Goal: Task Accomplishment & Management: Use online tool/utility

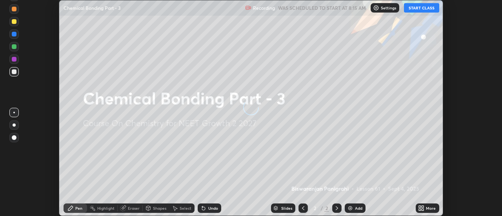
scroll to position [216, 502]
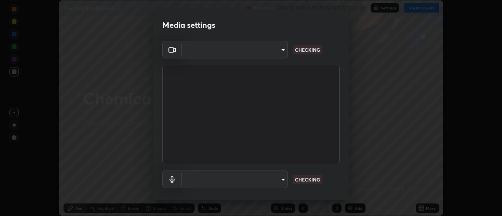
type input "4c72da43d9f8fe59a3f1c51c15ce5ef4700dc23536a29d5760a7834eb8cafeb2"
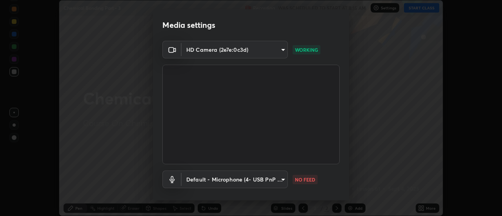
click at [189, 184] on body "Erase all Chemical Bonding Part - 3 Recording WAS SCHEDULED TO START AT 8:15 AM…" at bounding box center [251, 108] width 502 height 216
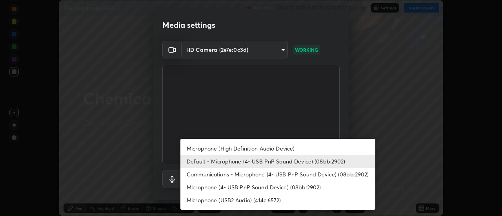
click at [195, 171] on li "Communications - Microphone (4- USB PnP Sound Device) (08bb:2902)" at bounding box center [277, 174] width 195 height 13
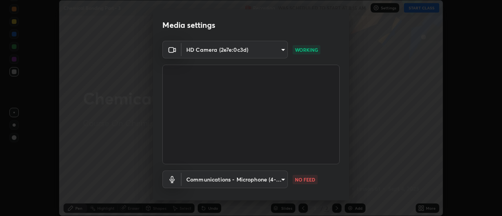
click at [188, 181] on body "Erase all Chemical Bonding Part - 3 Recording WAS SCHEDULED TO START AT 8:15 AM…" at bounding box center [251, 108] width 502 height 216
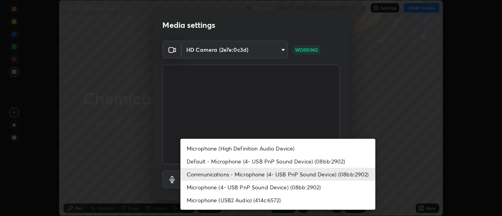
click at [189, 161] on li "Default - Microphone (4- USB PnP Sound Device) (08bb:2902)" at bounding box center [277, 161] width 195 height 13
type input "default"
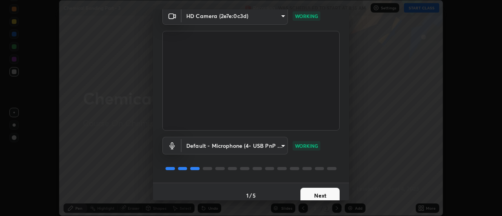
scroll to position [41, 0]
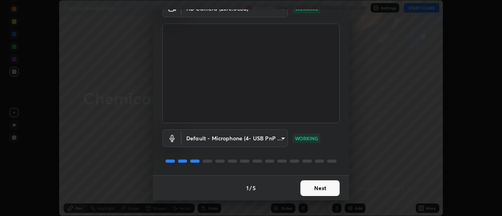
click at [315, 187] on button "Next" at bounding box center [319, 188] width 39 height 16
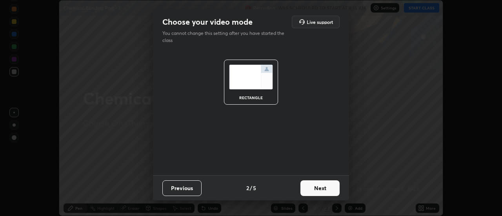
scroll to position [0, 0]
click at [324, 189] on button "Next" at bounding box center [319, 188] width 39 height 16
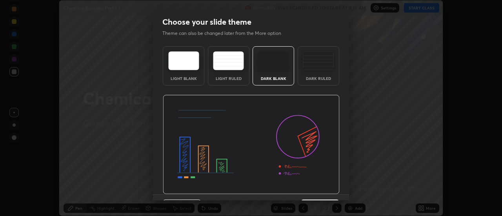
scroll to position [19, 0]
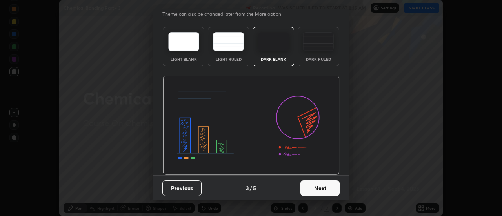
click at [317, 189] on button "Next" at bounding box center [319, 188] width 39 height 16
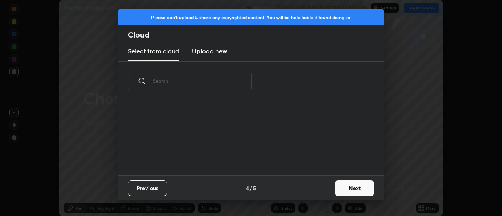
click at [338, 191] on button "Next" at bounding box center [354, 188] width 39 height 16
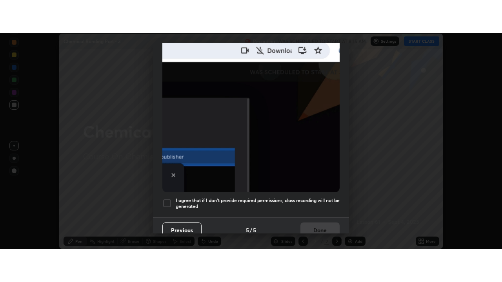
scroll to position [201, 0]
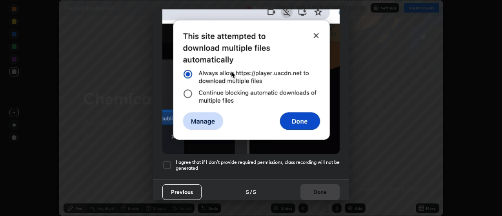
click at [169, 162] on div at bounding box center [166, 164] width 9 height 9
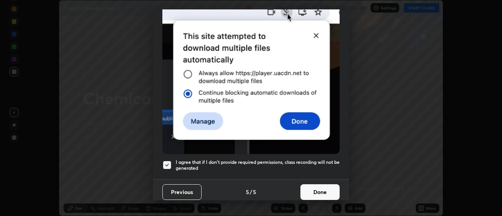
click at [316, 188] on button "Done" at bounding box center [319, 192] width 39 height 16
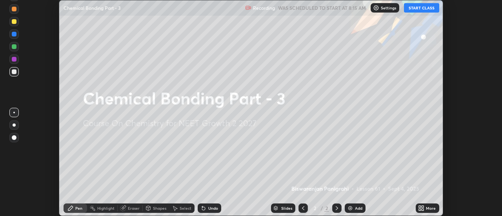
click at [423, 207] on icon at bounding box center [423, 207] width 2 height 2
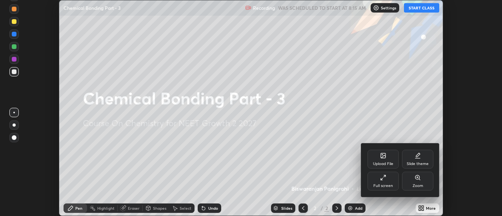
click at [386, 184] on div "Full screen" at bounding box center [383, 186] width 20 height 4
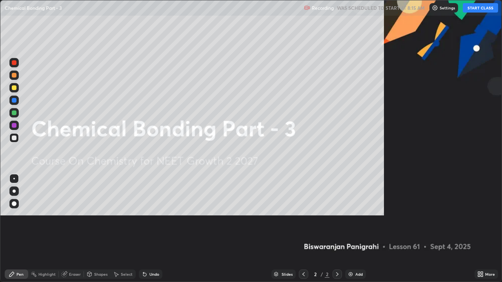
scroll to position [282, 502]
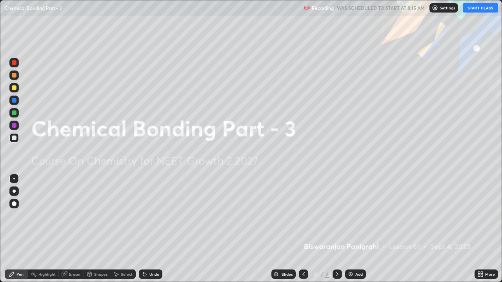
click at [355, 216] on div "Add" at bounding box center [355, 274] width 21 height 9
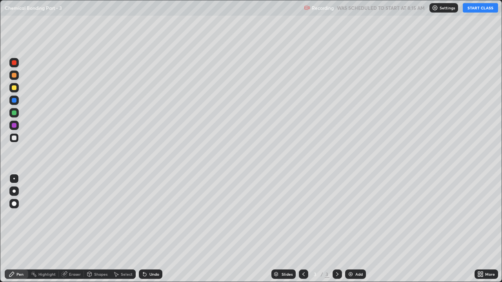
click at [478, 11] on button "START CLASS" at bounding box center [480, 7] width 35 height 9
click at [145, 216] on icon at bounding box center [144, 274] width 3 height 3
click at [147, 216] on div "Undo" at bounding box center [151, 274] width 24 height 9
click at [15, 115] on div at bounding box center [14, 113] width 5 height 5
click at [151, 216] on div "Undo" at bounding box center [151, 274] width 24 height 9
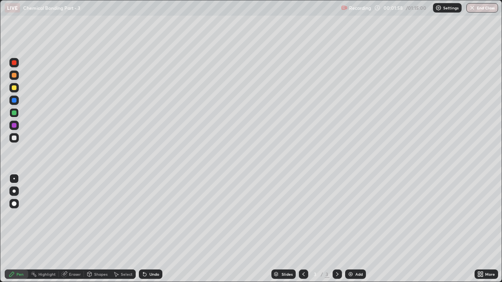
click at [145, 216] on icon at bounding box center [144, 274] width 3 height 3
click at [149, 216] on div "Undo" at bounding box center [151, 274] width 24 height 9
click at [149, 216] on div "Undo" at bounding box center [154, 275] width 10 height 4
click at [16, 141] on div at bounding box center [13, 137] width 9 height 9
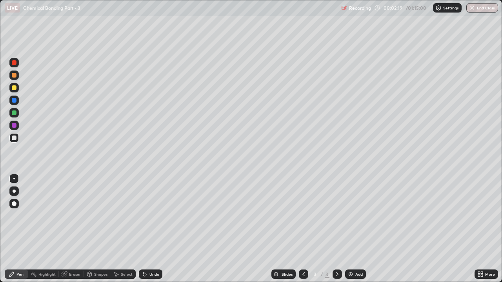
click at [157, 216] on div "Undo" at bounding box center [154, 275] width 10 height 4
click at [155, 216] on div "Undo" at bounding box center [154, 275] width 10 height 4
click at [151, 216] on div "Undo" at bounding box center [154, 275] width 10 height 4
click at [149, 216] on div "Undo" at bounding box center [154, 275] width 10 height 4
click at [150, 216] on div "Undo" at bounding box center [154, 275] width 10 height 4
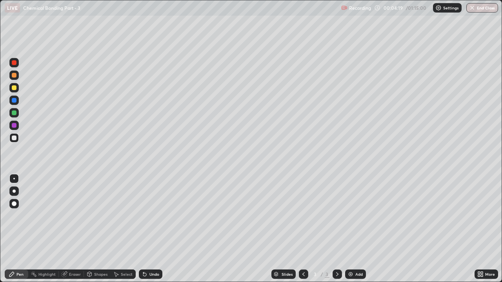
click at [149, 216] on div "Undo" at bounding box center [154, 275] width 10 height 4
click at [16, 114] on div at bounding box center [14, 113] width 5 height 5
click at [13, 141] on div at bounding box center [13, 137] width 9 height 9
click at [348, 216] on img at bounding box center [350, 274] width 6 height 6
click at [16, 89] on div at bounding box center [14, 87] width 5 height 5
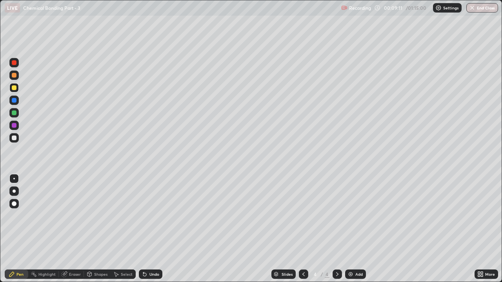
click at [14, 141] on div at bounding box center [13, 137] width 9 height 9
click at [45, 216] on div "Highlight" at bounding box center [46, 275] width 17 height 4
click at [64, 216] on icon at bounding box center [64, 274] width 6 height 6
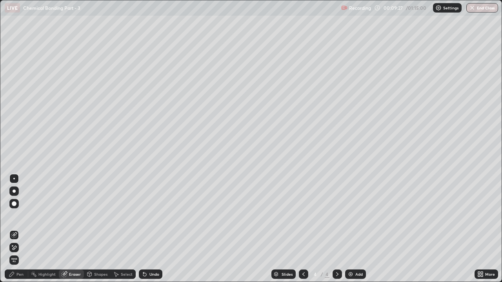
click at [18, 216] on div "Pen" at bounding box center [19, 275] width 7 height 4
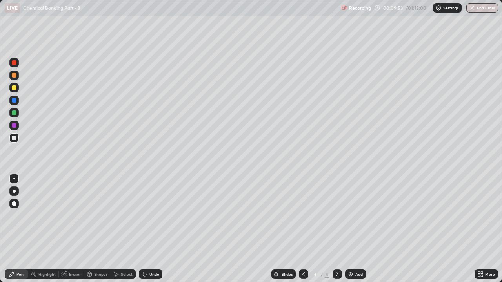
click at [14, 114] on div at bounding box center [14, 113] width 5 height 5
click at [17, 141] on div at bounding box center [13, 137] width 9 height 9
click at [158, 216] on div "Undo" at bounding box center [154, 275] width 10 height 4
click at [15, 113] on div at bounding box center [14, 113] width 5 height 5
click at [143, 216] on icon at bounding box center [144, 274] width 3 height 3
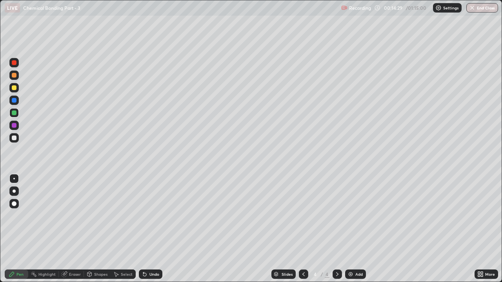
click at [16, 142] on div at bounding box center [13, 137] width 9 height 9
click at [302, 216] on icon at bounding box center [303, 275] width 2 height 4
click at [337, 216] on icon at bounding box center [337, 274] width 6 height 6
click at [351, 216] on img at bounding box center [350, 274] width 6 height 6
click at [18, 88] on div at bounding box center [13, 87] width 9 height 9
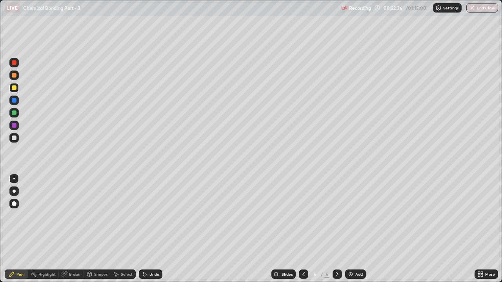
click at [14, 138] on div at bounding box center [14, 138] width 5 height 5
click at [74, 216] on div "Eraser" at bounding box center [75, 275] width 12 height 4
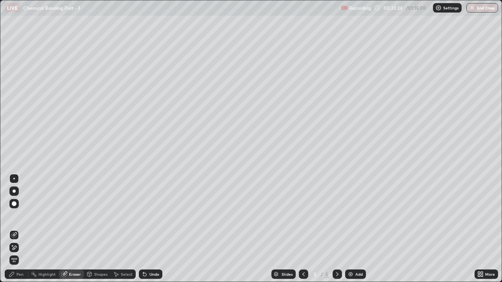
click at [21, 216] on div "Pen" at bounding box center [17, 274] width 24 height 9
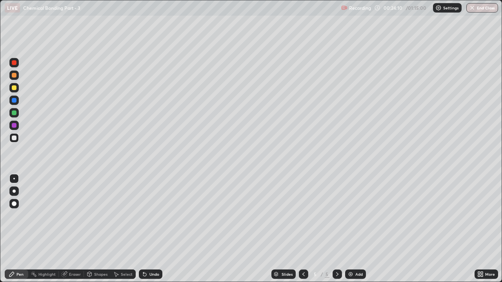
click at [18, 92] on div at bounding box center [13, 88] width 9 height 13
click at [18, 80] on div at bounding box center [13, 75] width 9 height 13
click at [17, 142] on div at bounding box center [13, 137] width 9 height 9
click at [157, 216] on div "Undo" at bounding box center [154, 275] width 10 height 4
click at [15, 91] on div at bounding box center [13, 87] width 9 height 9
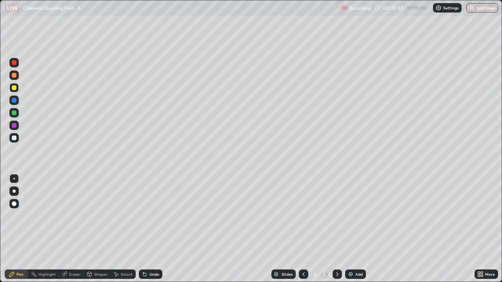
click at [149, 216] on div "Undo" at bounding box center [154, 275] width 10 height 4
click at [72, 216] on div "Eraser" at bounding box center [75, 275] width 12 height 4
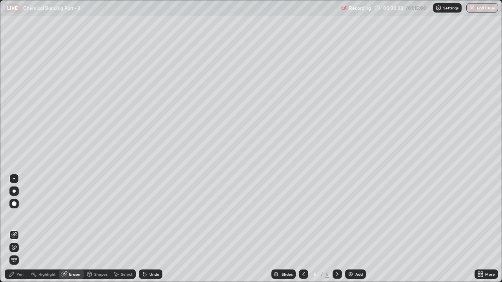
click at [17, 216] on div "Pen" at bounding box center [19, 275] width 7 height 4
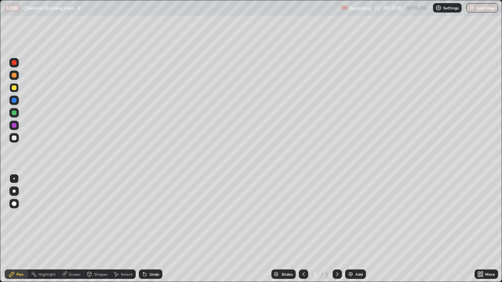
click at [147, 216] on icon at bounding box center [145, 274] width 6 height 6
click at [151, 216] on div "Undo" at bounding box center [151, 274] width 24 height 9
click at [152, 216] on div "Undo" at bounding box center [154, 275] width 10 height 4
click at [338, 216] on div at bounding box center [337, 275] width 9 height 16
click at [357, 216] on div "Add" at bounding box center [358, 275] width 7 height 4
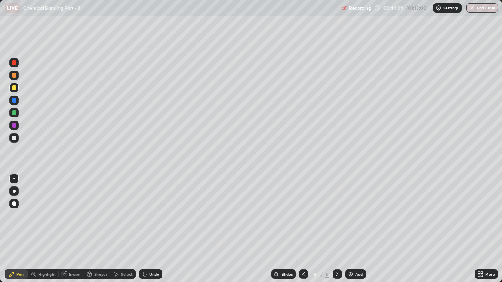
click at [15, 140] on div at bounding box center [14, 138] width 5 height 5
click at [15, 76] on div at bounding box center [14, 75] width 5 height 5
click at [146, 216] on icon at bounding box center [145, 274] width 6 height 6
click at [14, 138] on div at bounding box center [14, 138] width 5 height 5
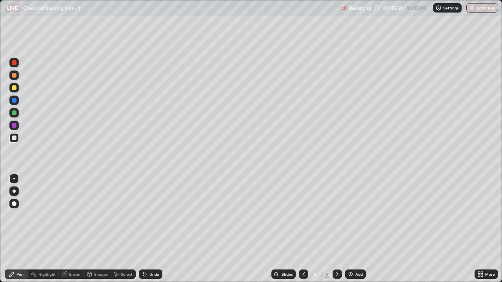
click at [18, 91] on div at bounding box center [13, 88] width 9 height 13
click at [15, 140] on div at bounding box center [14, 138] width 5 height 5
click at [13, 76] on div at bounding box center [14, 75] width 5 height 5
click at [16, 113] on div at bounding box center [14, 113] width 5 height 5
click at [16, 138] on div at bounding box center [14, 138] width 5 height 5
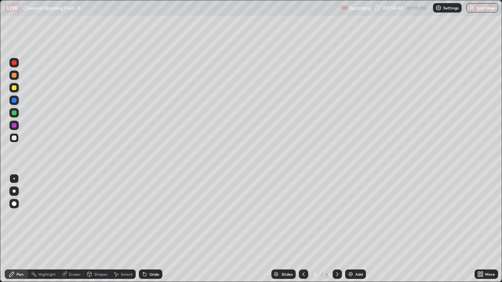
click at [350, 216] on img at bounding box center [350, 274] width 6 height 6
click at [17, 75] on div at bounding box center [13, 75] width 9 height 9
click at [302, 216] on icon at bounding box center [303, 274] width 6 height 6
click at [337, 216] on icon at bounding box center [337, 274] width 6 height 6
click at [15, 87] on div at bounding box center [14, 87] width 5 height 5
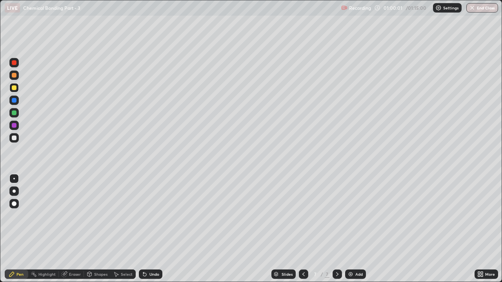
click at [14, 76] on div at bounding box center [14, 75] width 5 height 5
click at [16, 113] on div at bounding box center [14, 113] width 5 height 5
click at [16, 140] on div at bounding box center [14, 138] width 5 height 5
click at [14, 90] on div at bounding box center [14, 87] width 5 height 5
click at [13, 138] on div at bounding box center [14, 138] width 5 height 5
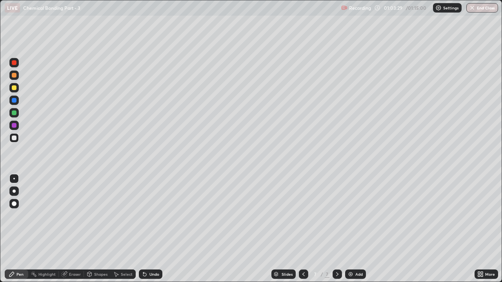
click at [14, 88] on div at bounding box center [14, 87] width 5 height 5
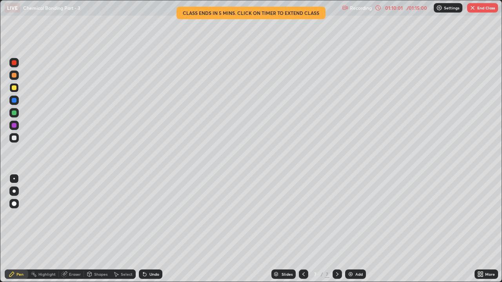
click at [351, 216] on img at bounding box center [350, 274] width 6 height 6
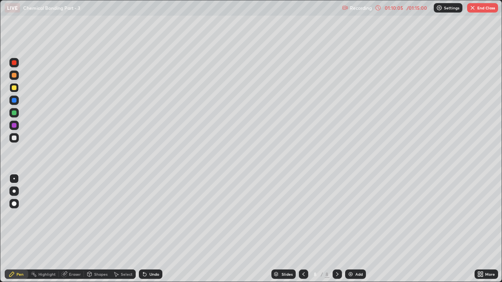
click at [20, 58] on div at bounding box center [14, 62] width 13 height 13
click at [15, 137] on div at bounding box center [14, 138] width 5 height 5
click at [151, 216] on div "Undo" at bounding box center [154, 275] width 10 height 4
click at [18, 86] on div at bounding box center [13, 87] width 9 height 9
click at [153, 216] on div "Undo" at bounding box center [151, 274] width 24 height 9
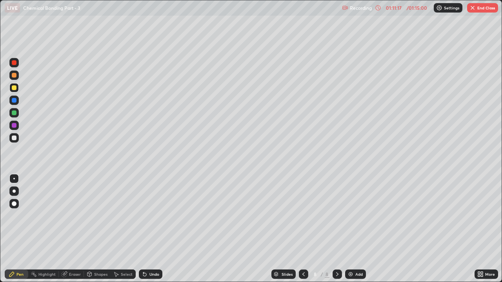
click at [18, 77] on div at bounding box center [13, 75] width 9 height 9
click at [150, 216] on div "Undo" at bounding box center [151, 274] width 24 height 9
click at [18, 140] on div at bounding box center [13, 137] width 9 height 9
click at [14, 122] on div at bounding box center [13, 125] width 9 height 9
click at [151, 216] on div "Undo" at bounding box center [154, 275] width 10 height 4
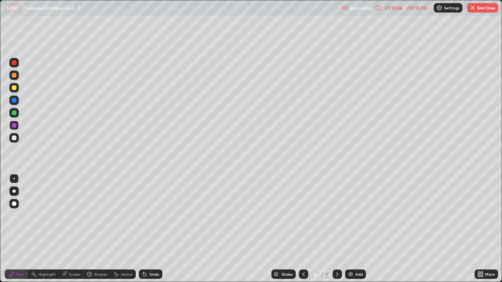
click at [15, 115] on div at bounding box center [14, 113] width 5 height 5
click at [13, 140] on div at bounding box center [14, 138] width 5 height 5
click at [482, 9] on button "End Class" at bounding box center [482, 7] width 31 height 9
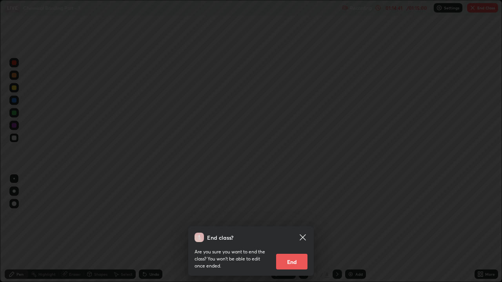
click at [297, 216] on button "End" at bounding box center [291, 262] width 31 height 16
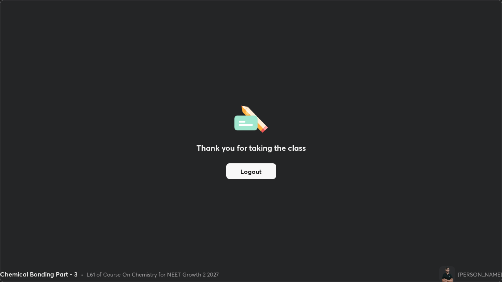
click at [267, 171] on button "Logout" at bounding box center [251, 172] width 50 height 16
